Goal: Check status

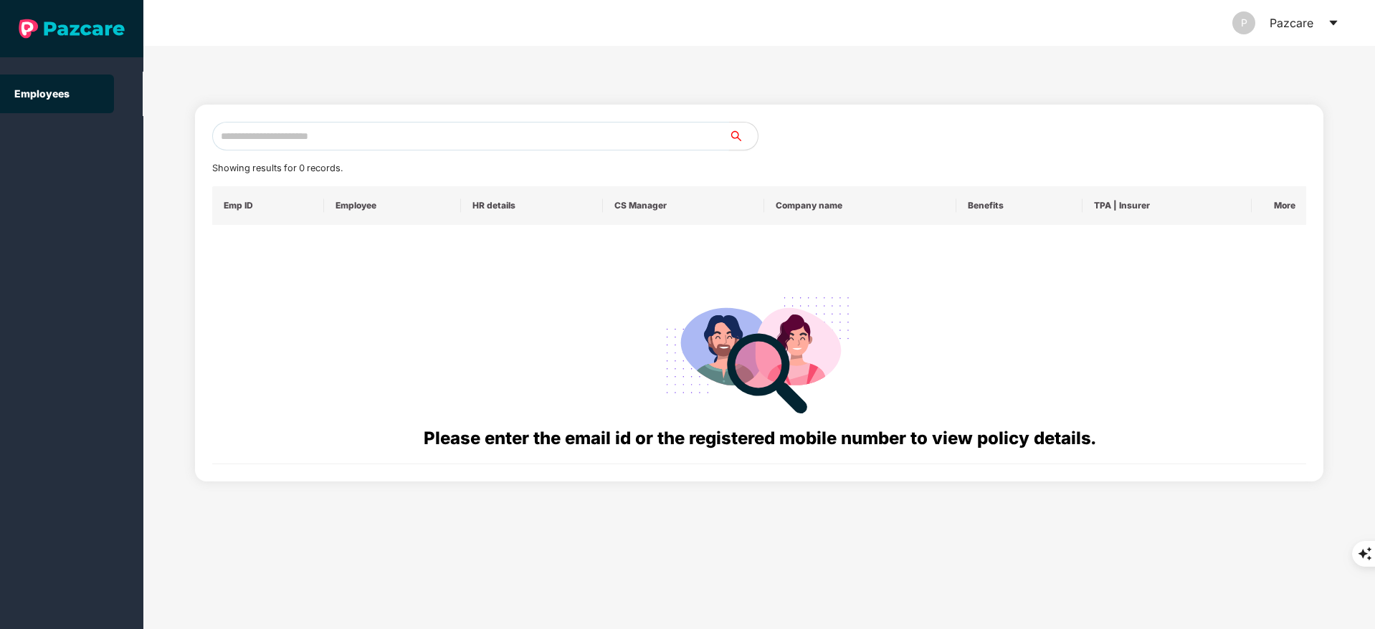
click at [288, 142] on input "text" at bounding box center [470, 136] width 517 height 29
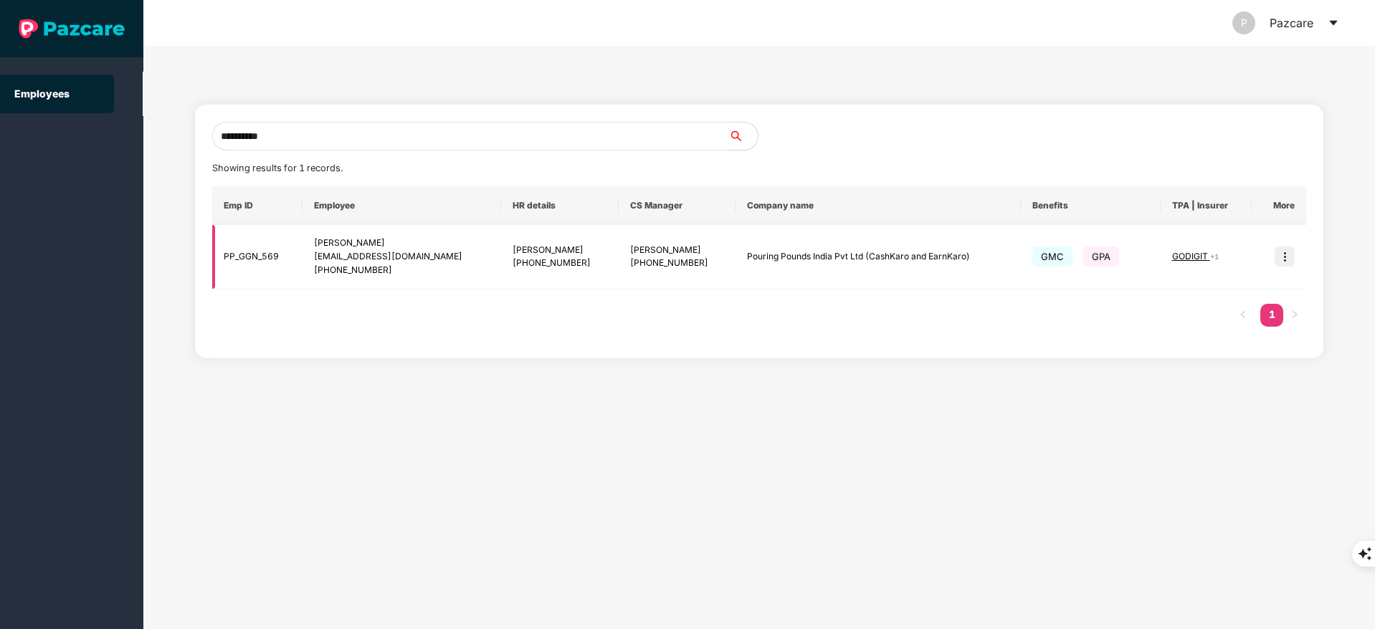
type input "**********"
click at [1277, 257] on img at bounding box center [1285, 257] width 20 height 20
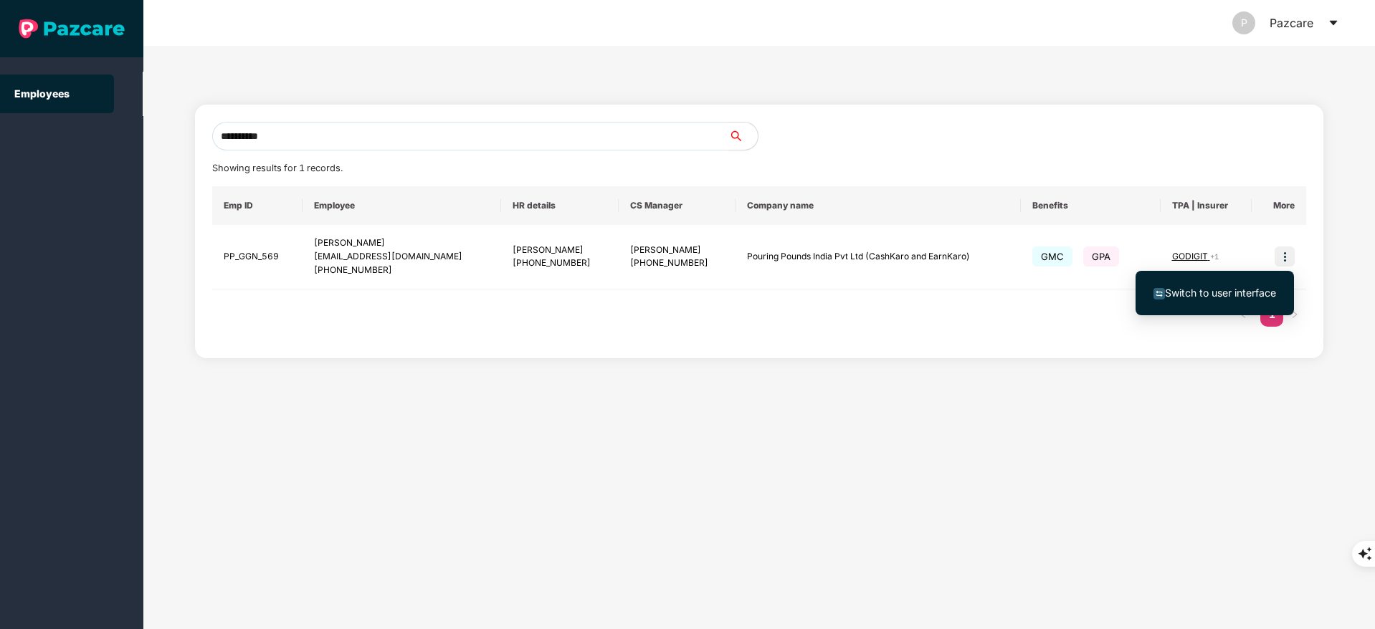
click at [1216, 285] on span "Switch to user interface" at bounding box center [1214, 293] width 123 height 16
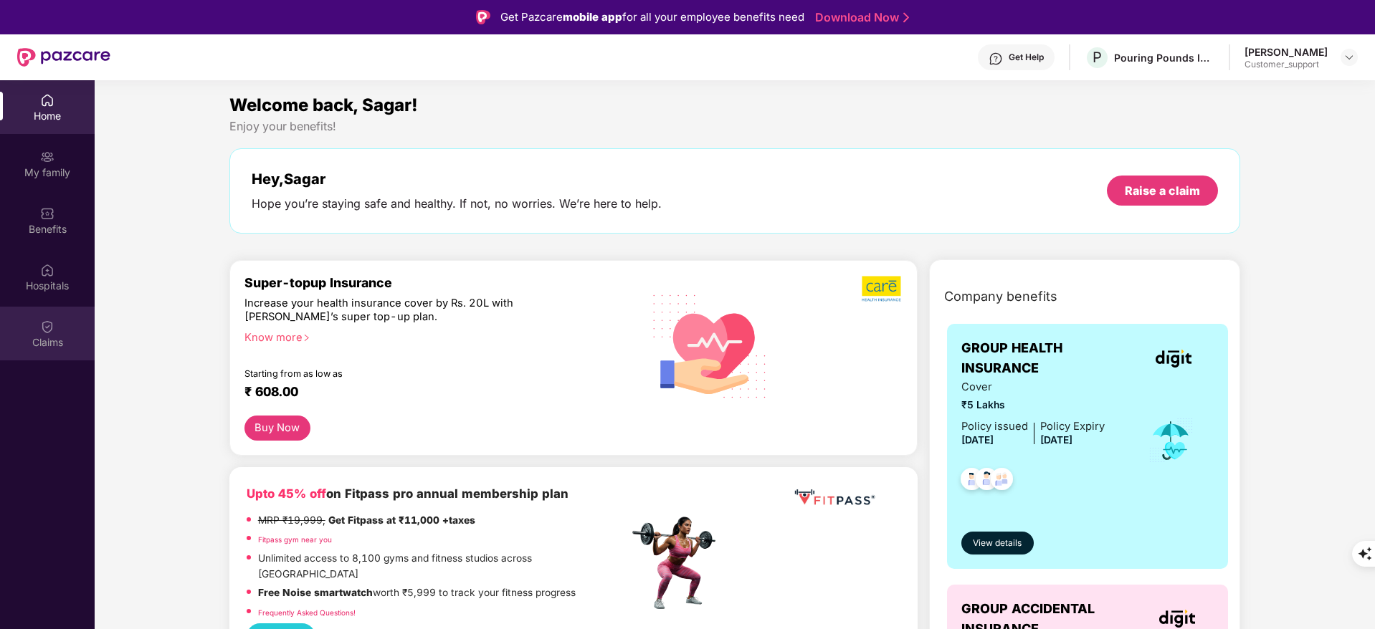
click at [57, 330] on div "Claims" at bounding box center [47, 334] width 95 height 54
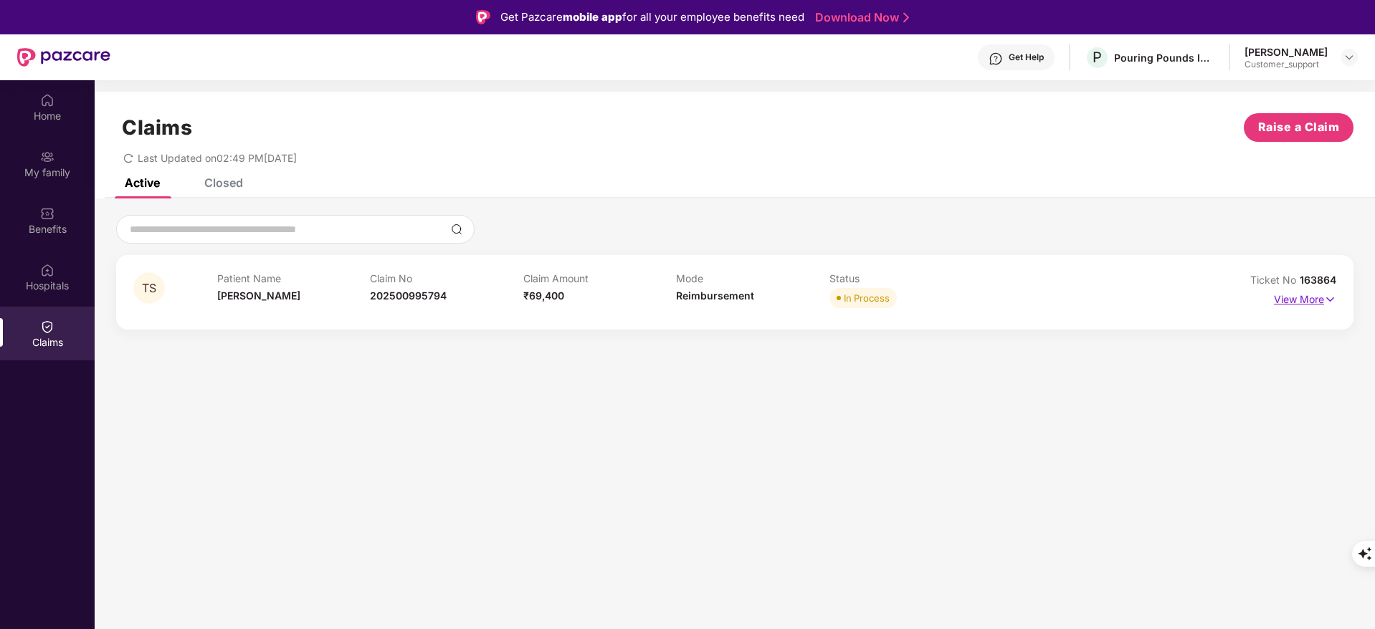
click at [1316, 297] on p "View More" at bounding box center [1305, 297] width 62 height 19
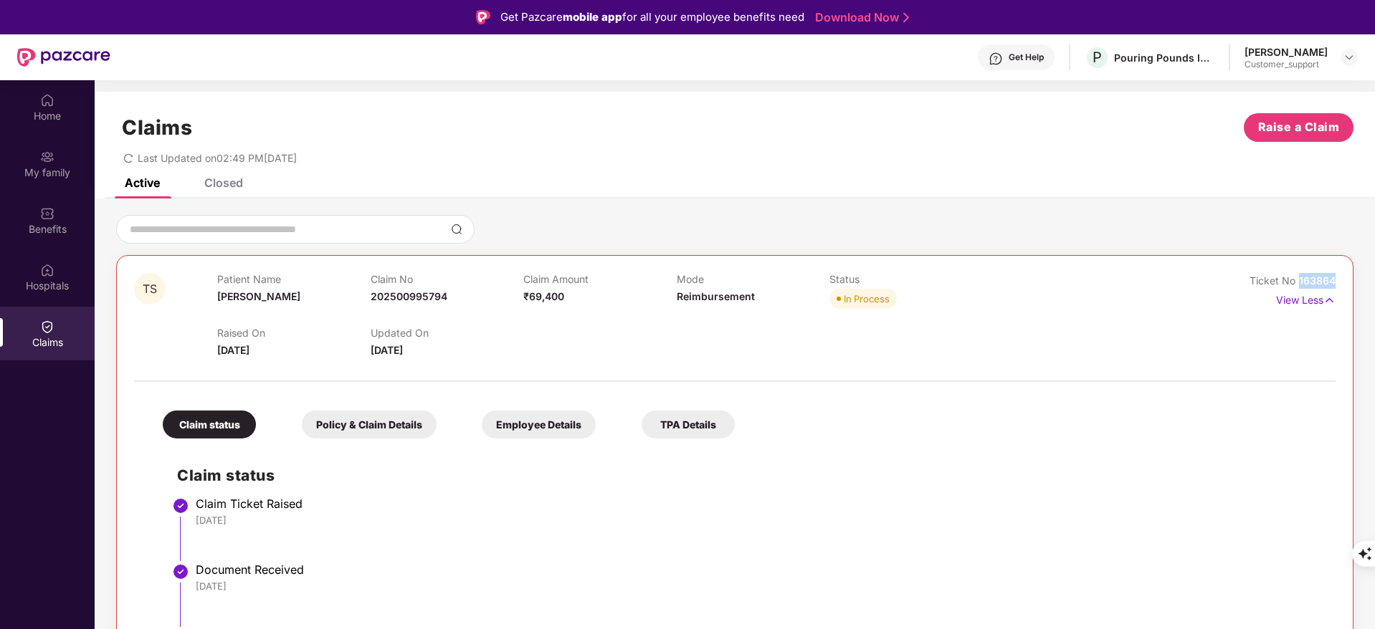
drag, startPoint x: 1295, startPoint y: 276, endPoint x: 1360, endPoint y: 274, distance: 65.3
click at [1360, 274] on div "TS Patient Name [PERSON_NAME] Claim No 202500995794 Claim Amount ₹69,400 Mode R…" at bounding box center [735, 609] width 1280 height 788
copy span "163864"
